Goal: Task Accomplishment & Management: Manage account settings

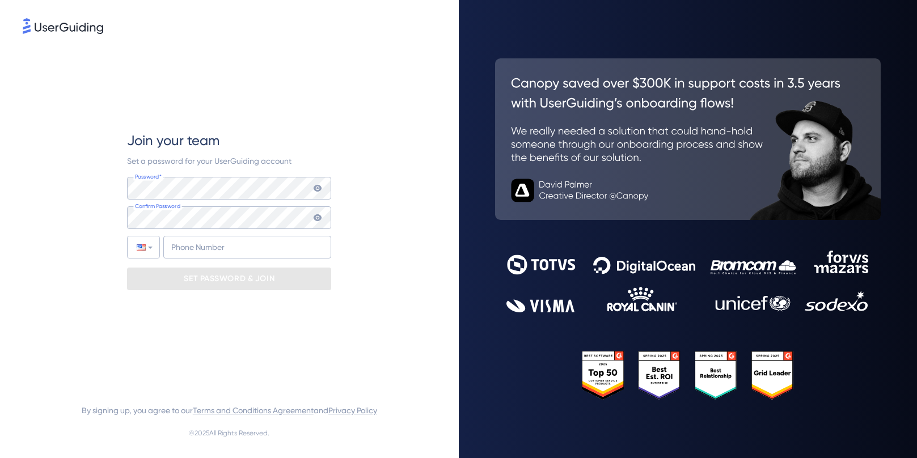
type input "+31"
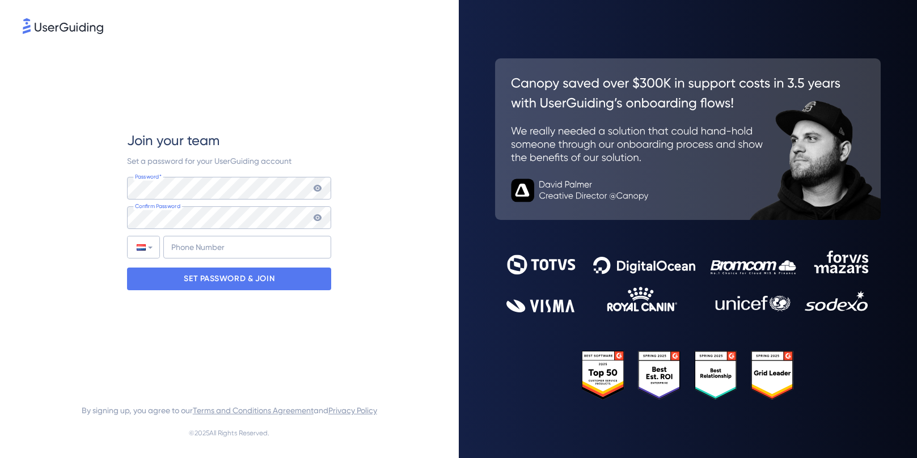
click at [389, 94] on div "Join your team Set a password for your UserGuiding account Password* Your passw…" at bounding box center [229, 210] width 413 height 349
click at [216, 277] on p "SET PASSWORD & JOIN" at bounding box center [229, 279] width 91 height 18
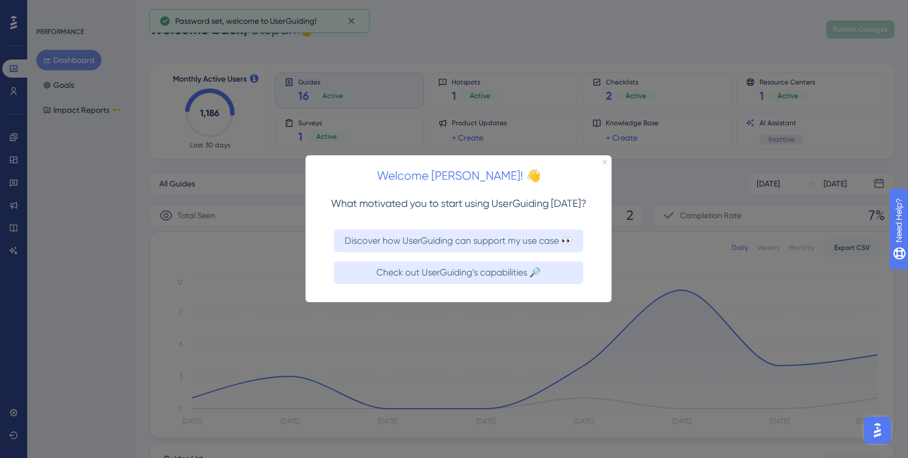
click at [604, 163] on icon "Close Preview" at bounding box center [604, 162] width 5 height 5
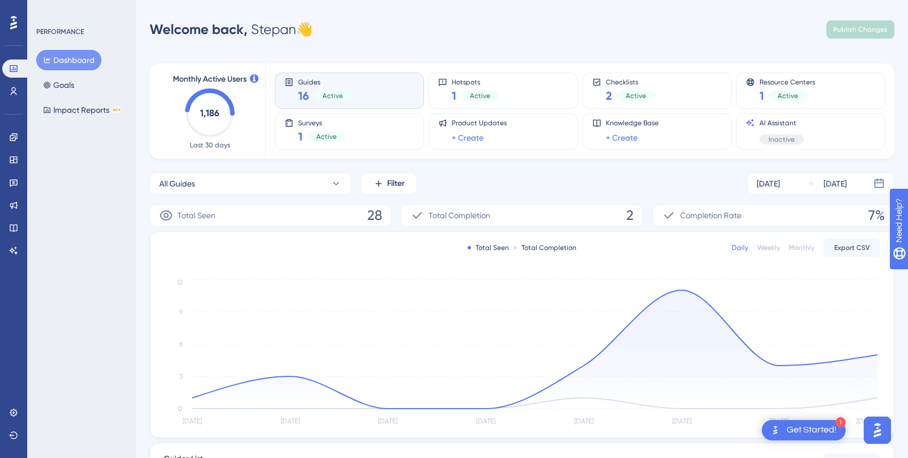
drag, startPoint x: 468, startPoint y: 33, endPoint x: 449, endPoint y: 36, distance: 18.9
click at [468, 33] on div "Welcome back, [PERSON_NAME] 👋 Publish Changes" at bounding box center [522, 29] width 745 height 23
click at [14, 410] on icon at bounding box center [13, 412] width 9 height 9
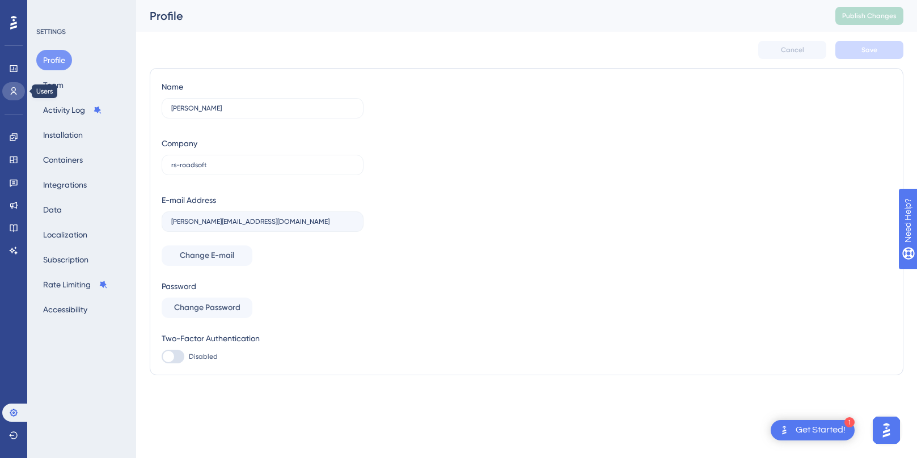
click at [9, 94] on icon at bounding box center [13, 91] width 9 height 9
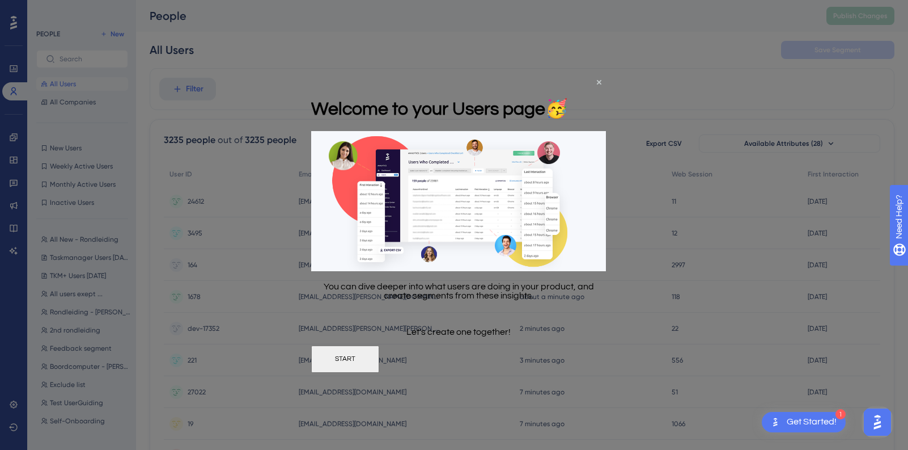
click at [567, 85] on div "Welcome to your Users page 🥳" at bounding box center [439, 108] width 257 height 46
click at [599, 82] on icon "Close Preview" at bounding box center [598, 82] width 5 height 5
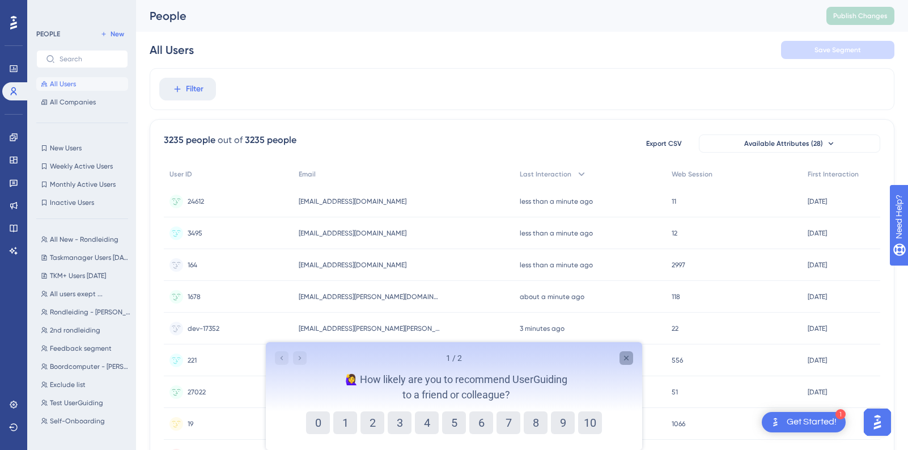
click at [628, 359] on icon "Close survey" at bounding box center [626, 357] width 5 height 5
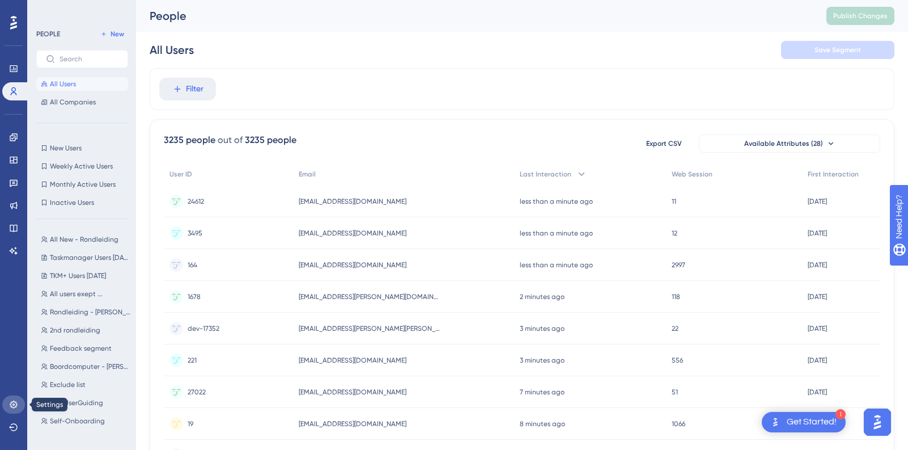
click at [14, 401] on icon at bounding box center [13, 403] width 7 height 7
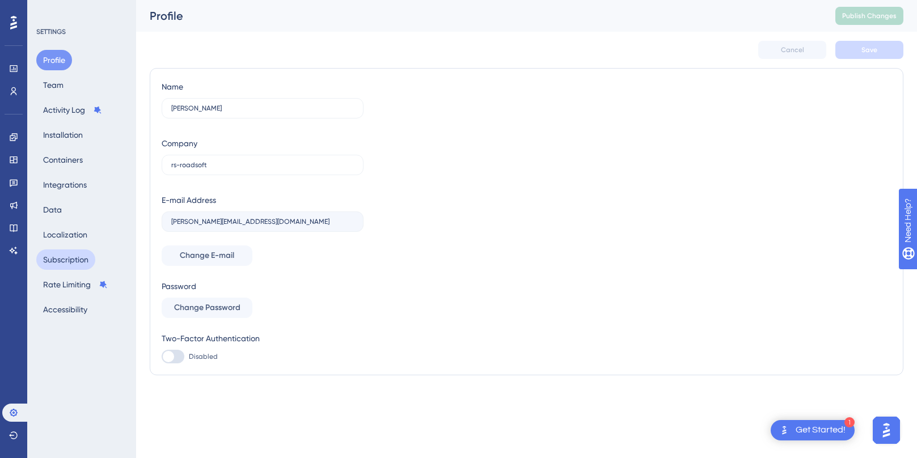
click at [75, 268] on button "Subscription" at bounding box center [65, 259] width 59 height 20
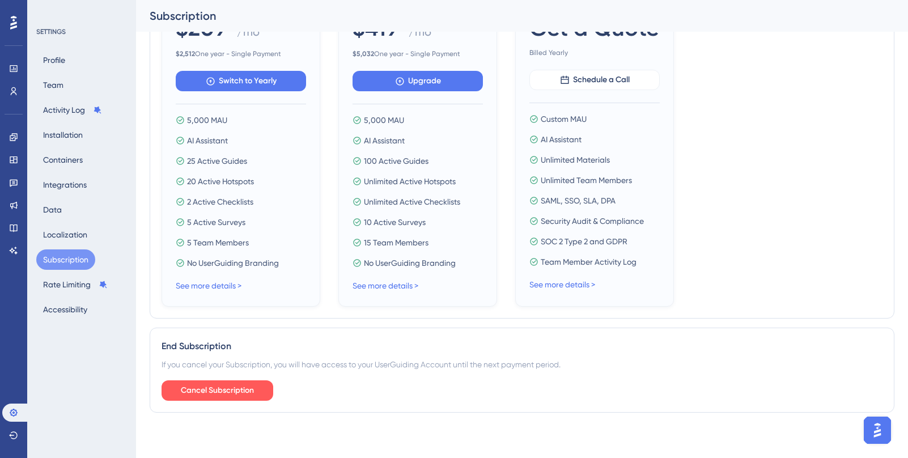
scroll to position [267, 0]
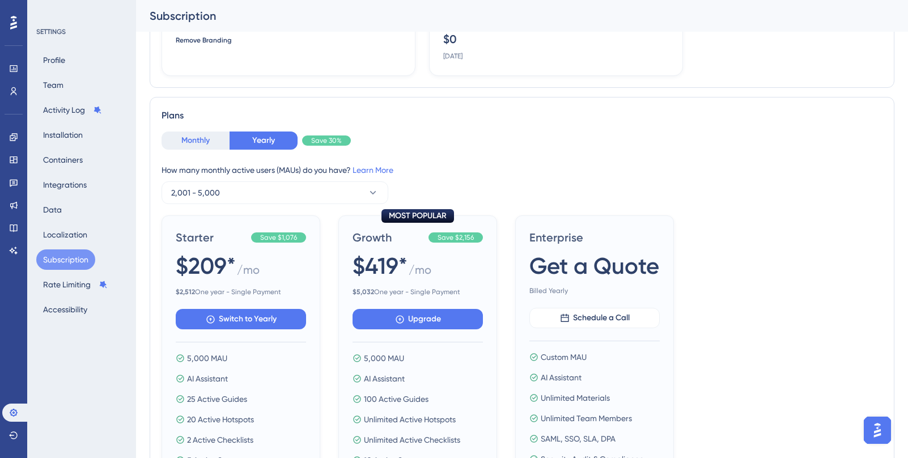
click at [213, 143] on button "Monthly" at bounding box center [196, 141] width 68 height 18
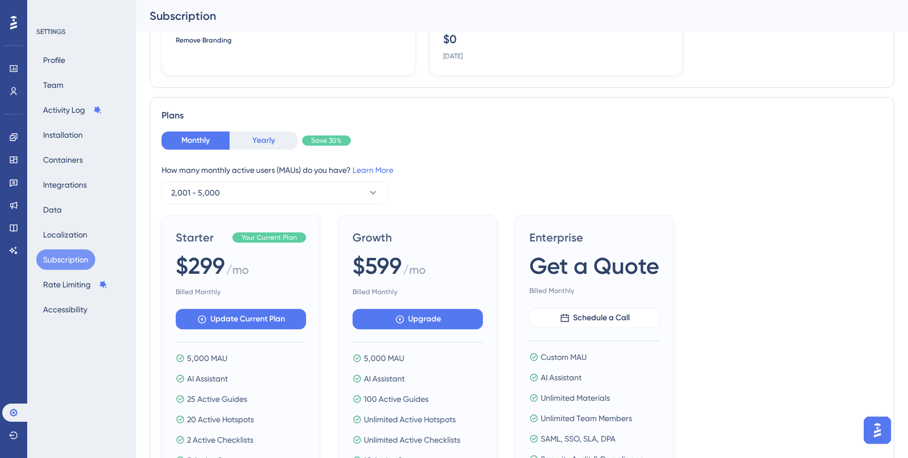
click at [259, 141] on button "Yearly" at bounding box center [264, 141] width 68 height 18
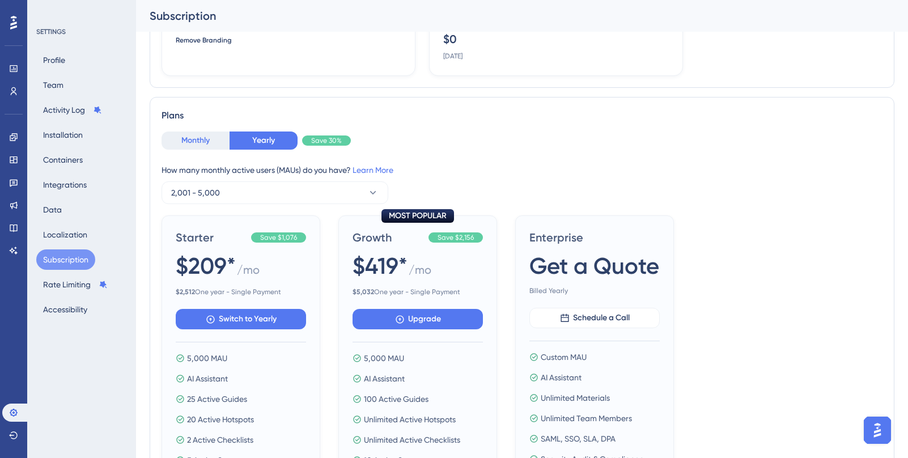
click at [202, 138] on button "Monthly" at bounding box center [196, 141] width 68 height 18
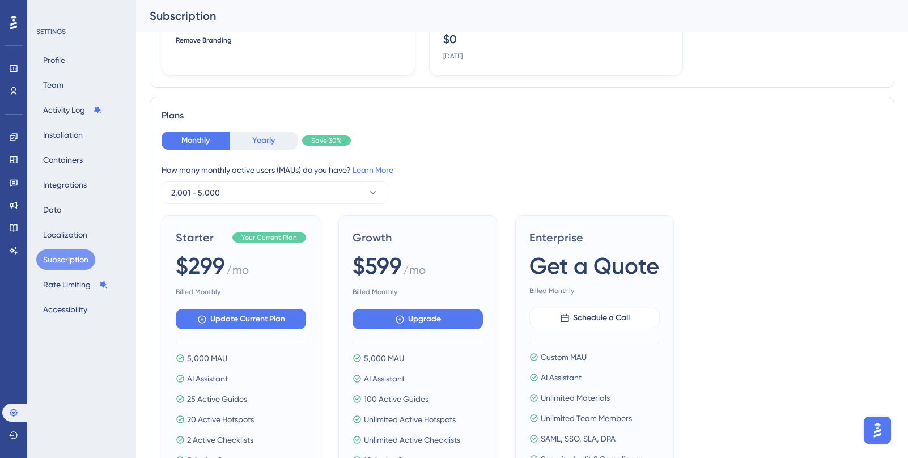
click at [258, 142] on button "Yearly" at bounding box center [264, 141] width 68 height 18
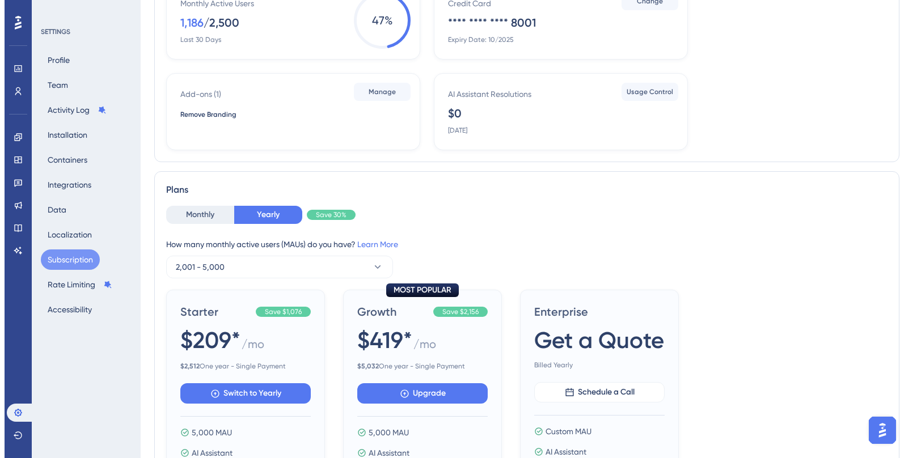
scroll to position [0, 0]
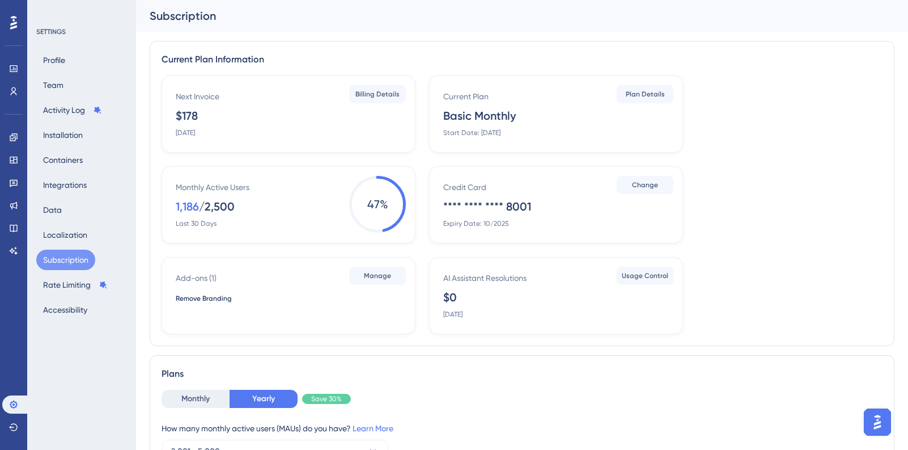
click at [209, 295] on div "Remove Branding" at bounding box center [205, 298] width 59 height 9
click at [376, 277] on span "Manage" at bounding box center [377, 275] width 27 height 9
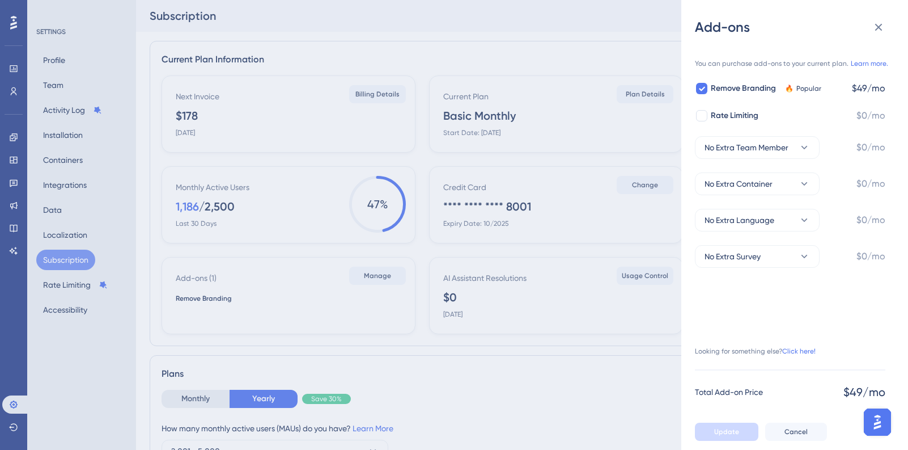
click at [631, 188] on div "Add-ons You can purchase add-ons to your current plan. Learn more. Remove Brand…" at bounding box center [454, 225] width 908 height 450
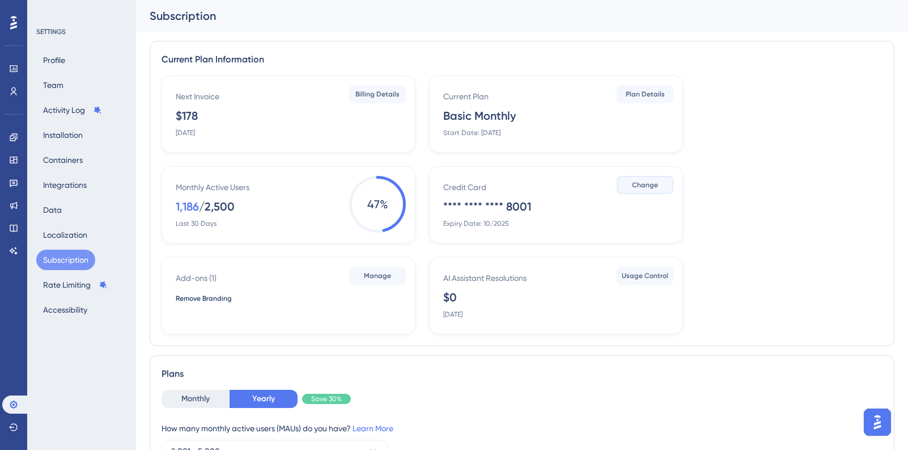
click at [648, 186] on span "Change" at bounding box center [645, 184] width 26 height 9
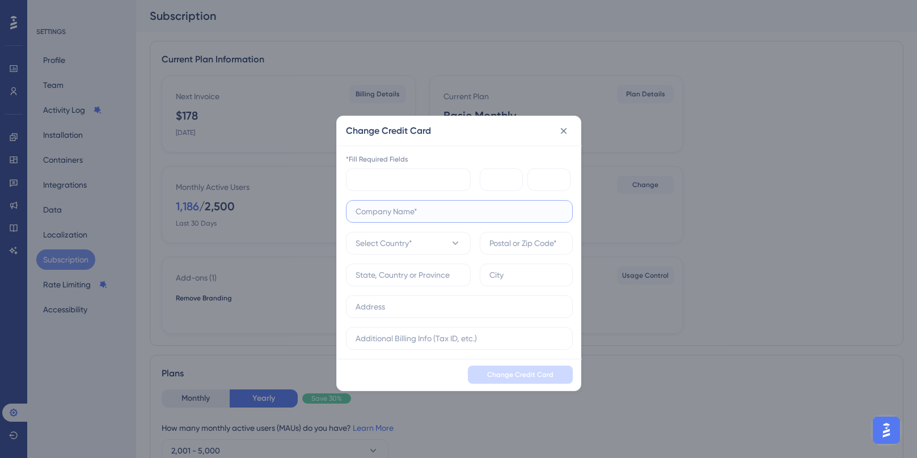
click at [421, 214] on input "text" at bounding box center [458, 211] width 207 height 12
type input "Roadsoft"
click at [437, 244] on button "Select Country*" at bounding box center [408, 243] width 125 height 23
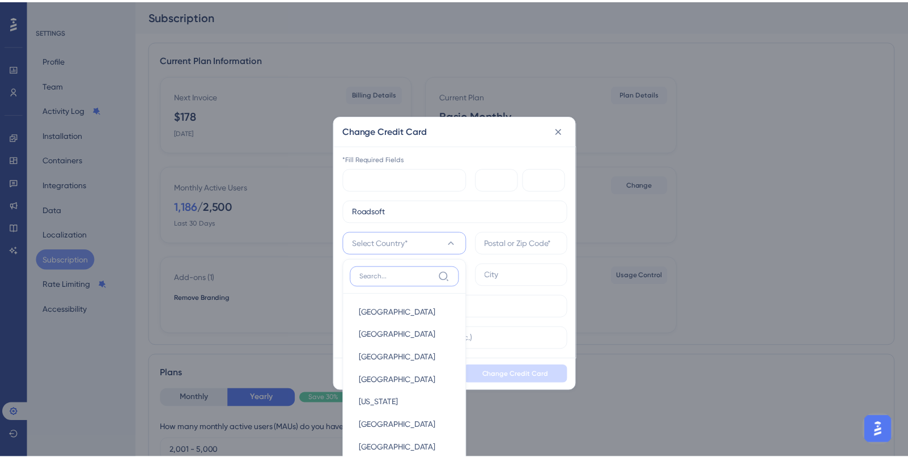
scroll to position [37, 0]
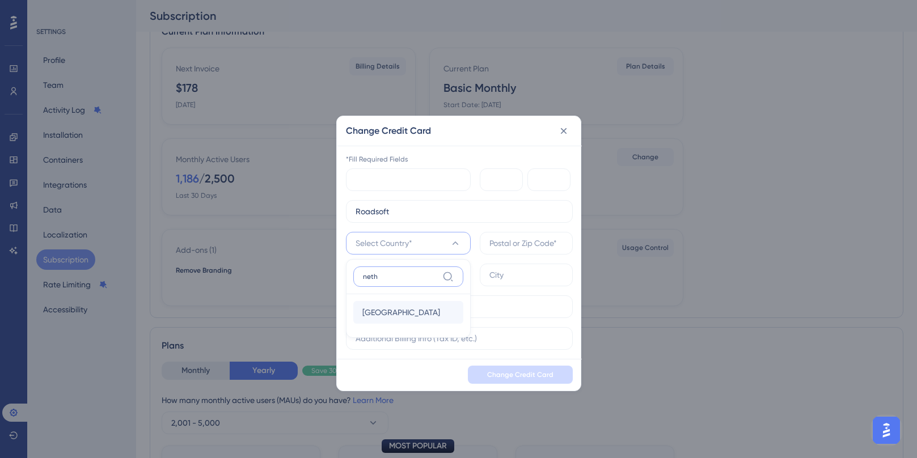
type input "neth"
click at [405, 313] on span "[GEOGRAPHIC_DATA]" at bounding box center [401, 313] width 78 height 14
click at [523, 246] on input "text" at bounding box center [526, 243] width 74 height 12
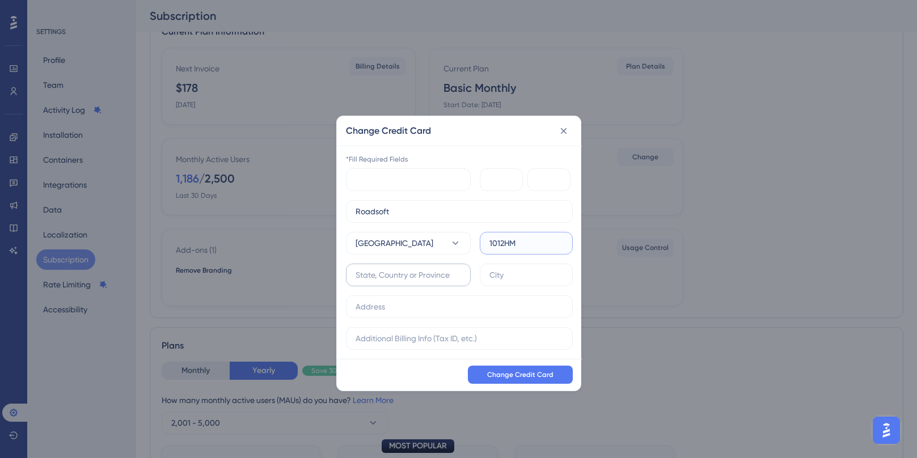
type input "1012HM"
type input "[GEOGRAPHIC_DATA]"
click at [386, 319] on div "Roadsoft [GEOGRAPHIC_DATA] [GEOGRAPHIC_DATA]" at bounding box center [459, 275] width 227 height 150
click at [386, 310] on input "text" at bounding box center [458, 306] width 207 height 12
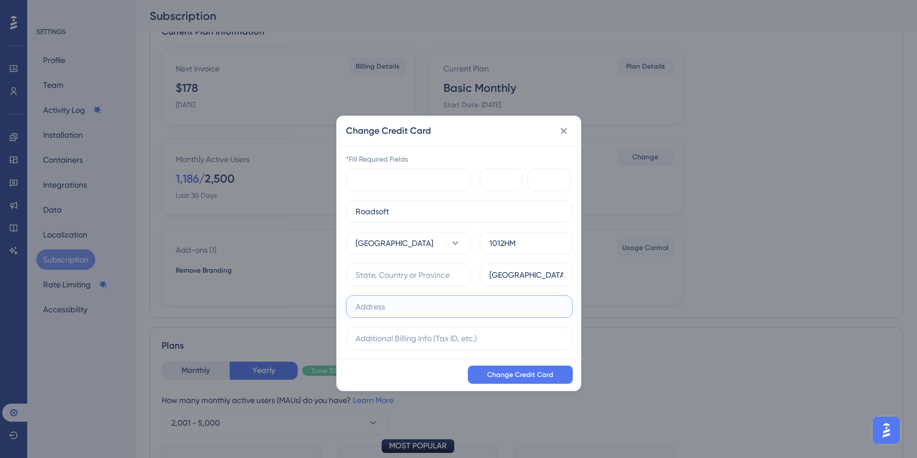
type input "[STREET_ADDRESS]"
click at [500, 378] on span "Change Credit Card" at bounding box center [520, 374] width 66 height 9
